Goal: Task Accomplishment & Management: Use online tool/utility

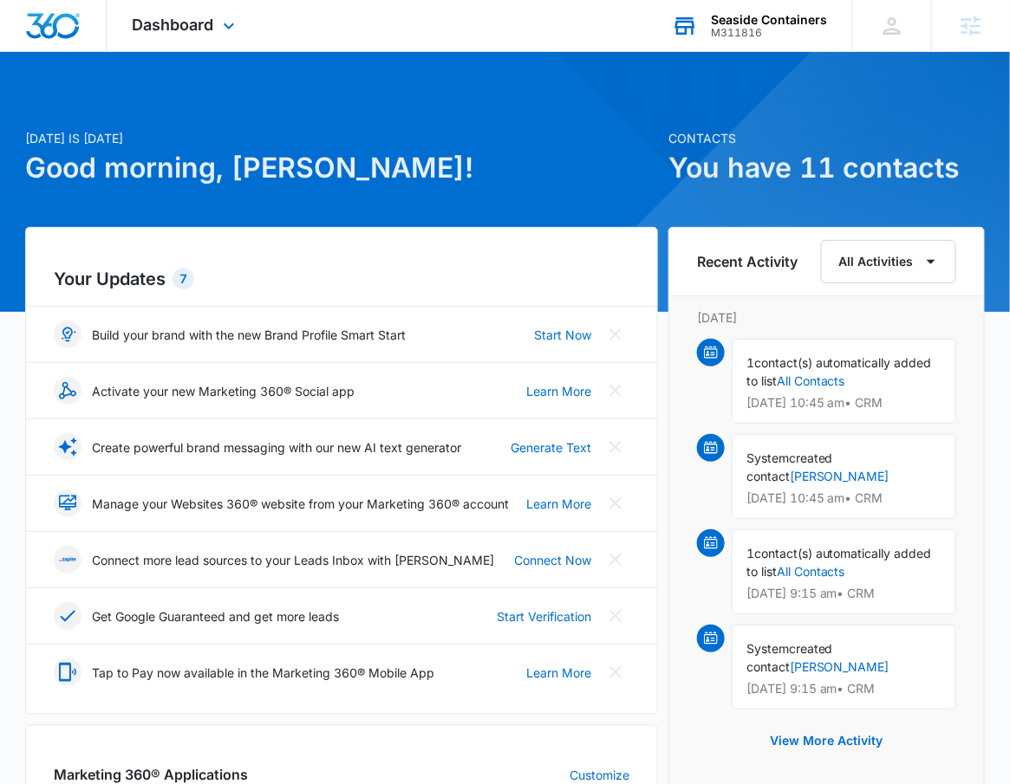
click at [832, 31] on div "Seaside Containers M311816 Your Accounts View All" at bounding box center [749, 25] width 206 height 51
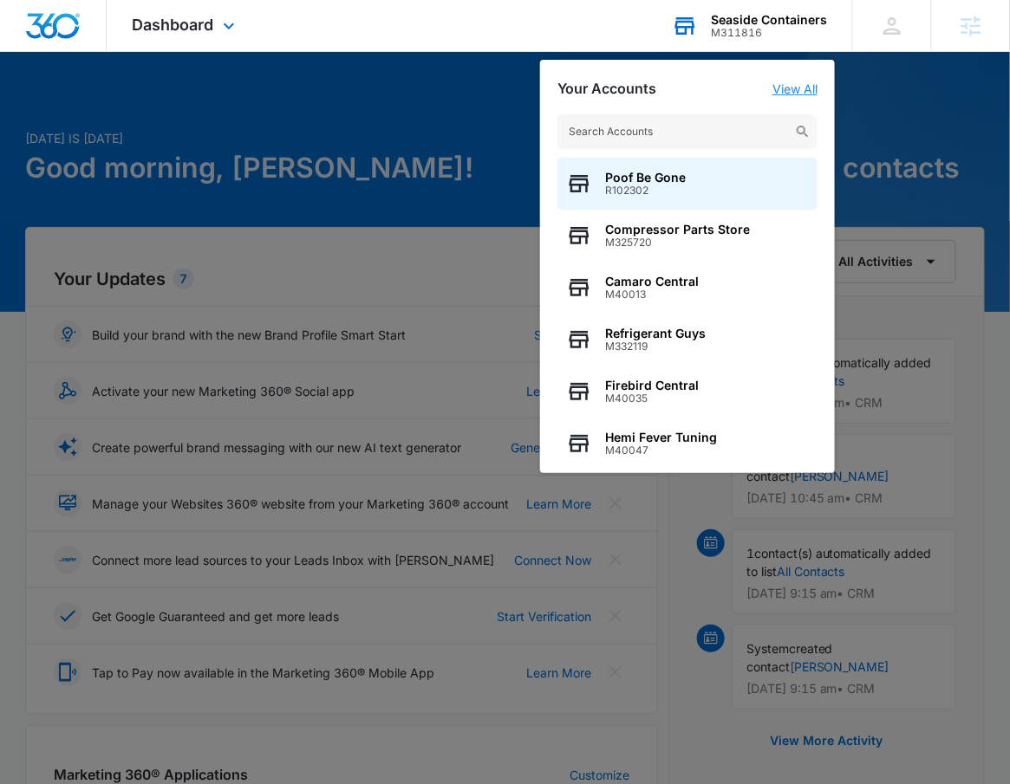
click at [804, 93] on link "View All" at bounding box center [794, 88] width 45 height 15
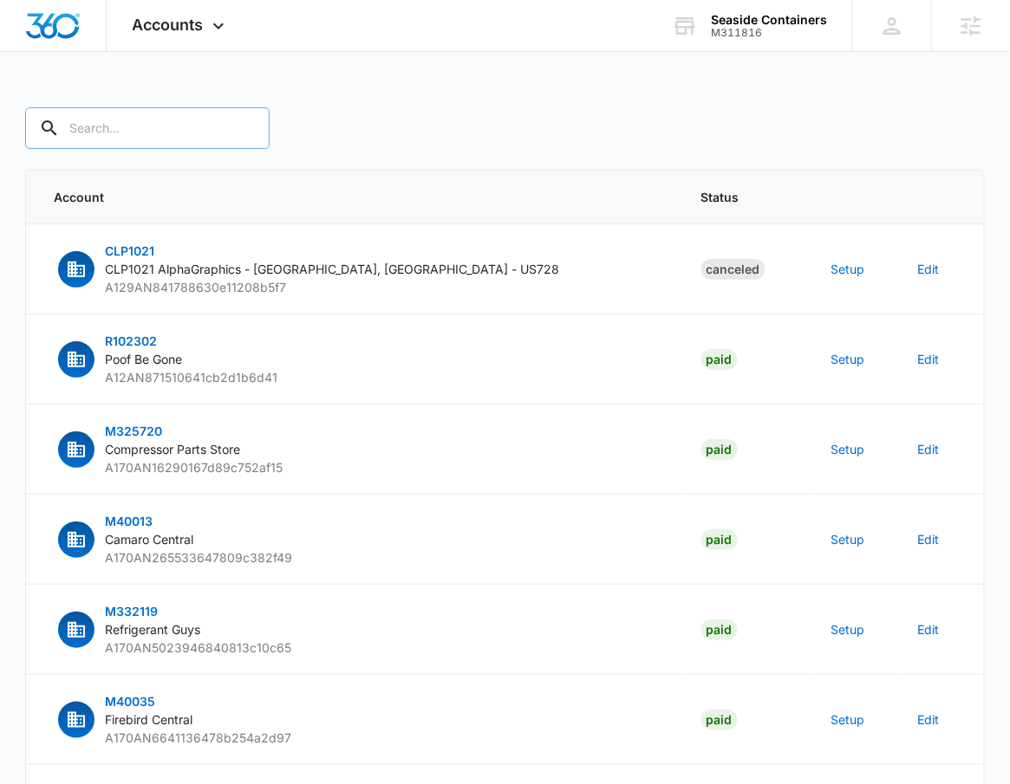
click at [136, 137] on input "text" at bounding box center [147, 128] width 244 height 42
type input "M311816"
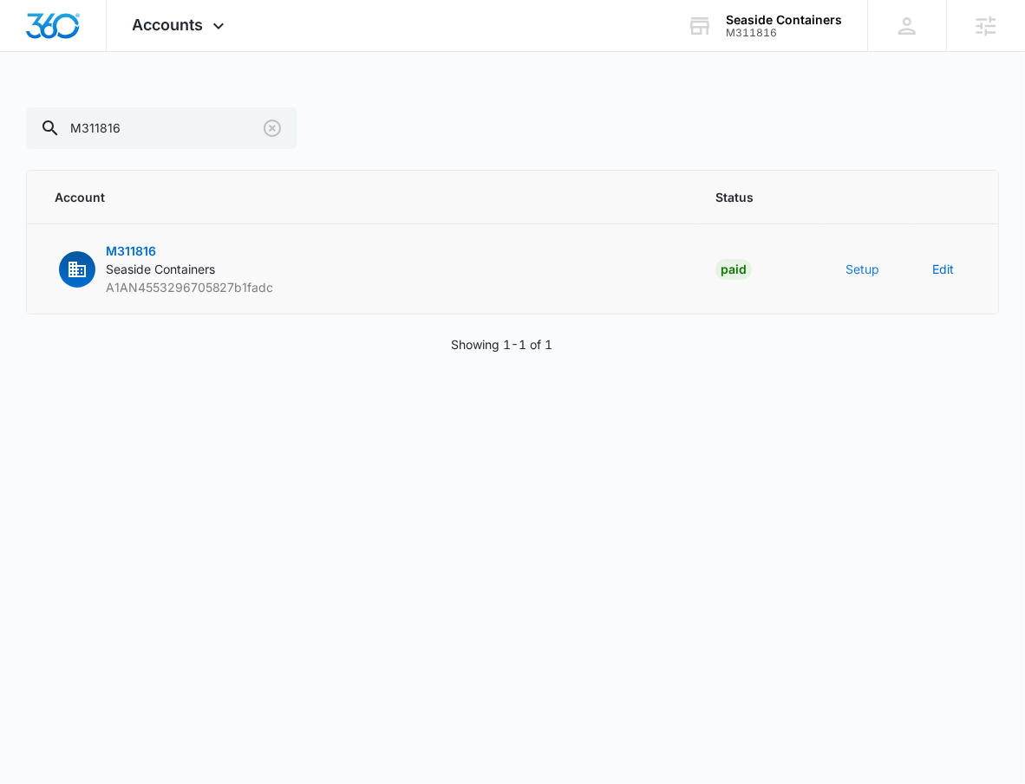
click at [861, 274] on button "Setup" at bounding box center [862, 269] width 34 height 18
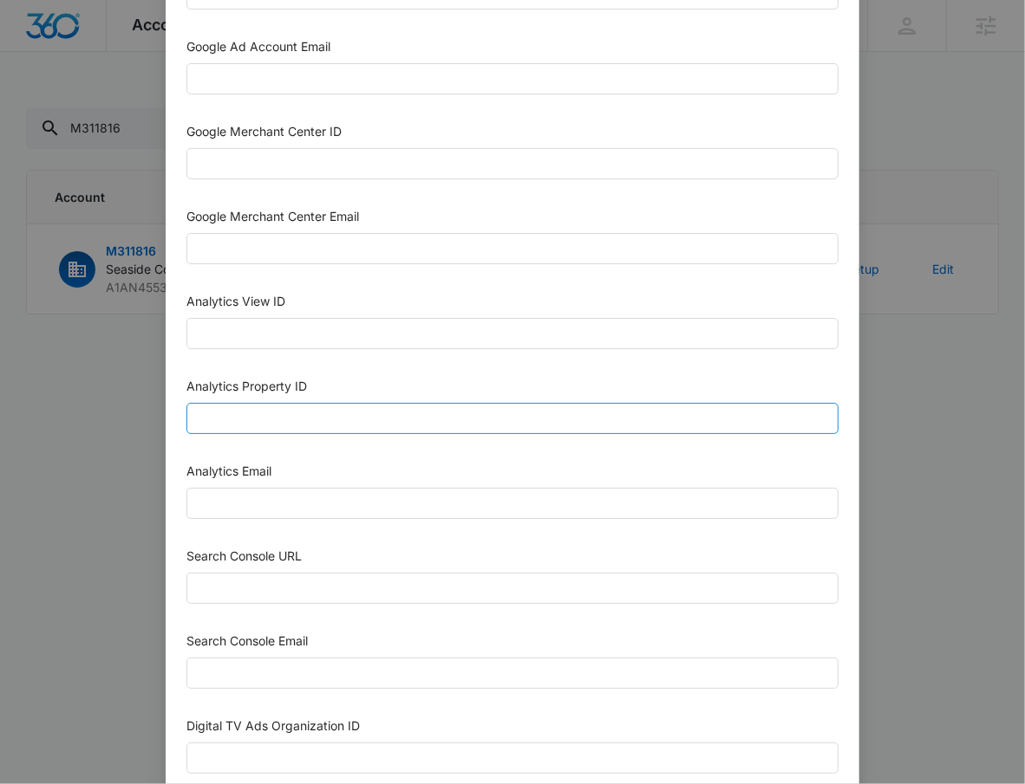
scroll to position [763, 0]
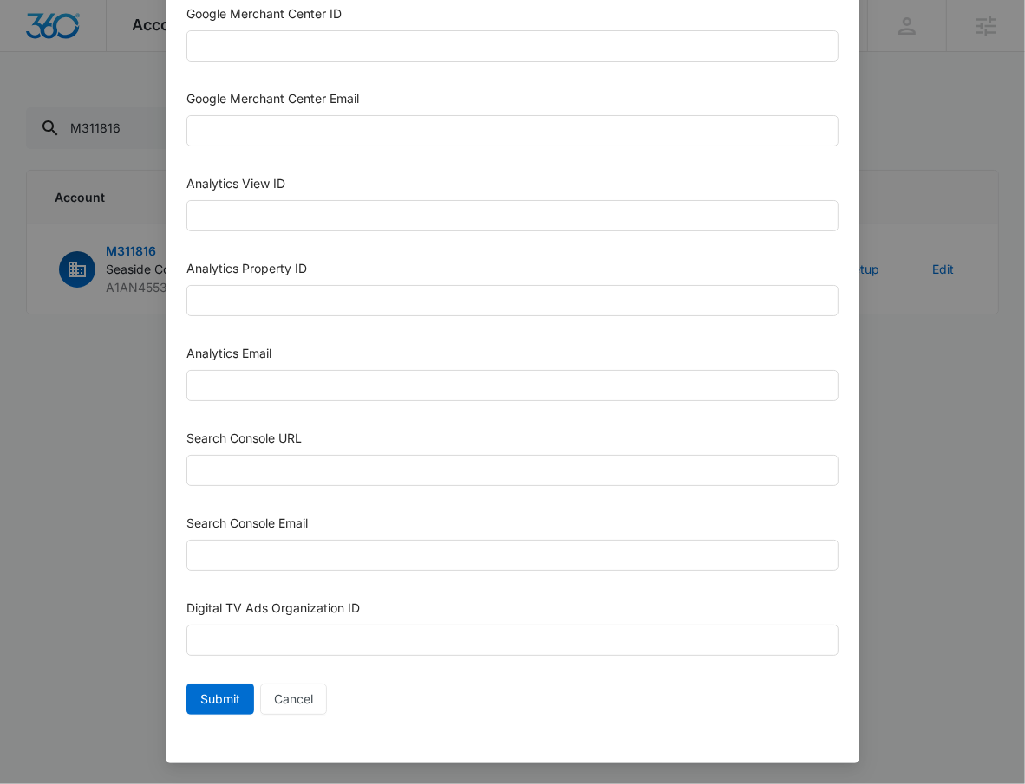
click at [924, 455] on div "Setup Account Bing Ad Account ID Bing Ad Account Email LinkedIn Ad Account ID L…" at bounding box center [512, 392] width 1025 height 784
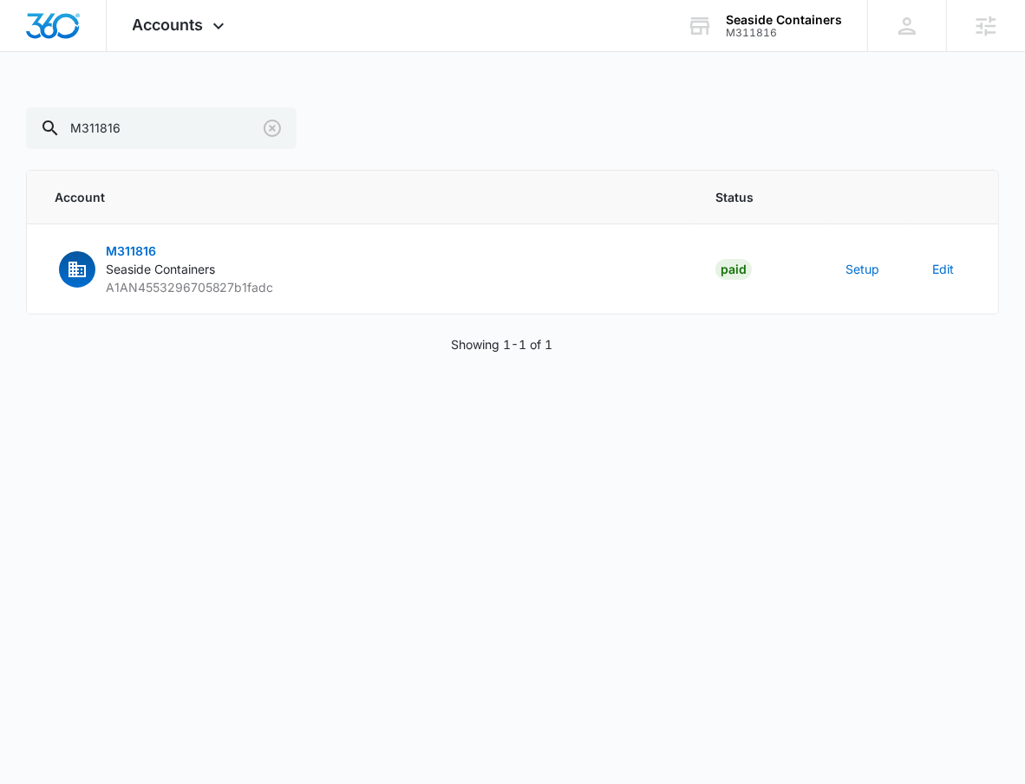
scroll to position [745, 0]
